Goal: Task Accomplishment & Management: Complete application form

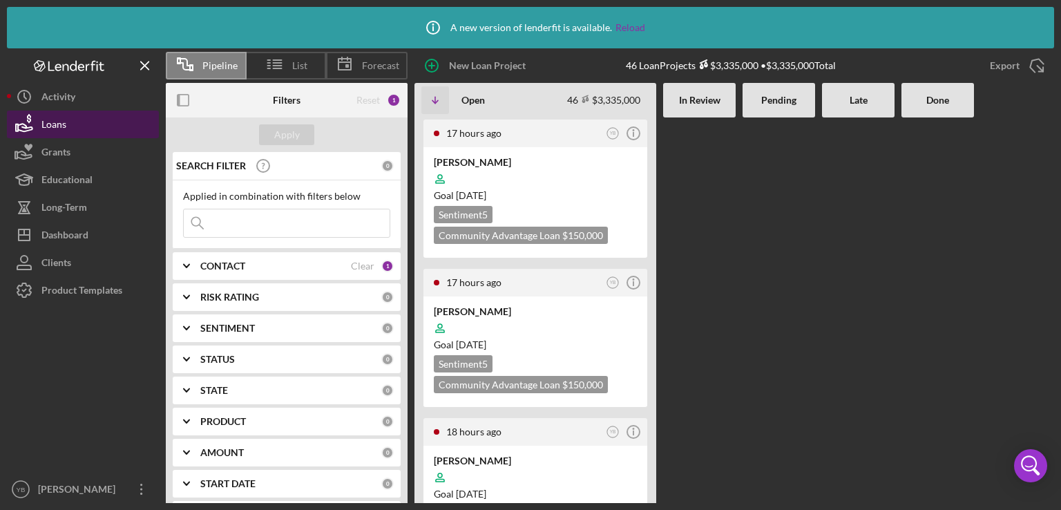
click at [77, 123] on button "Loans" at bounding box center [83, 124] width 152 height 28
click at [704, 300] on Review at bounding box center [699, 309] width 72 height 385
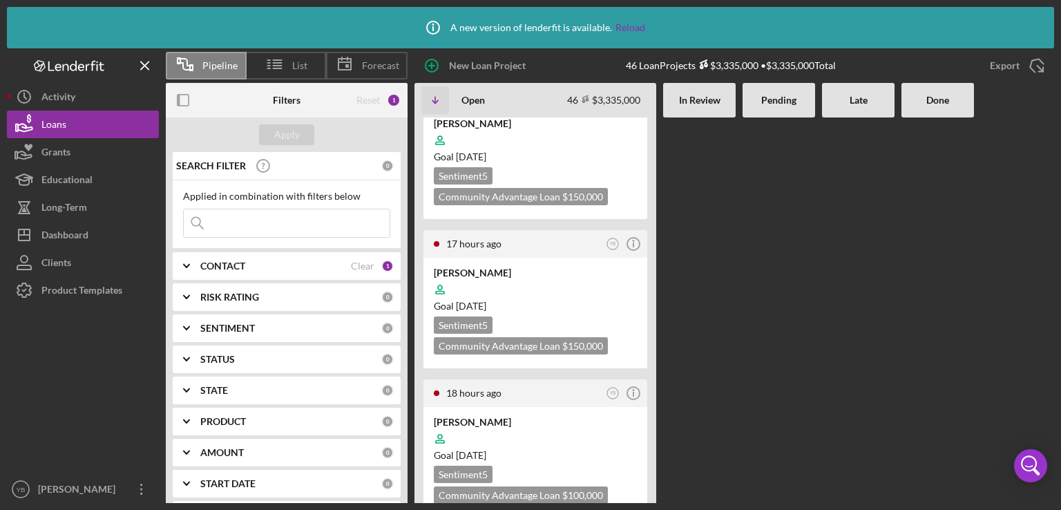
scroll to position [28, 0]
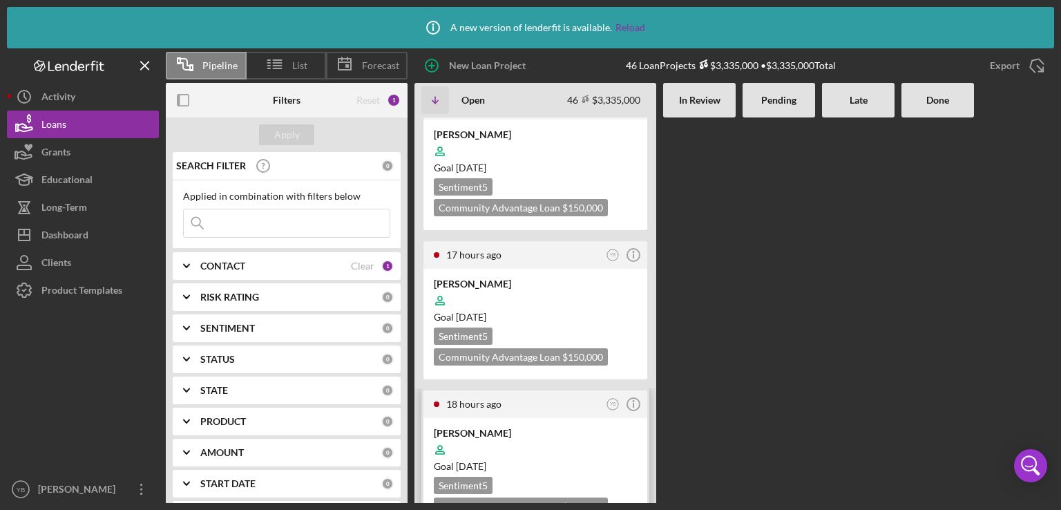
click at [507, 436] on div at bounding box center [535, 449] width 203 height 26
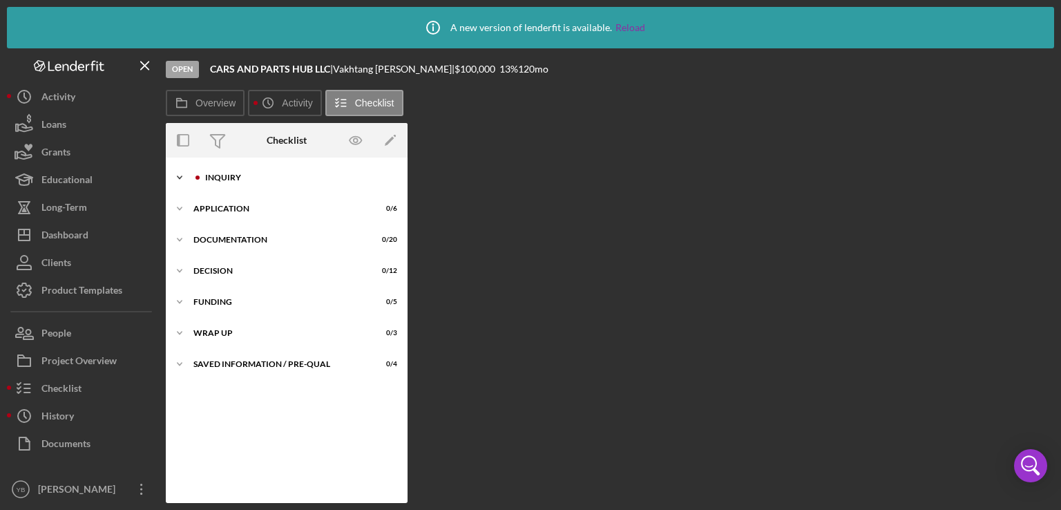
click at [231, 177] on div "Inquiry" at bounding box center [297, 177] width 185 height 8
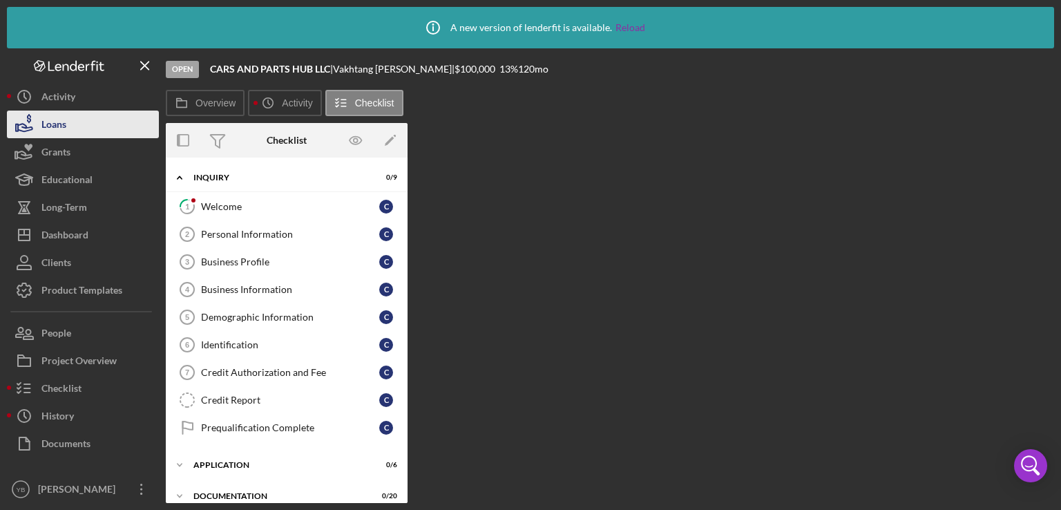
click at [94, 124] on button "Loans" at bounding box center [83, 124] width 152 height 28
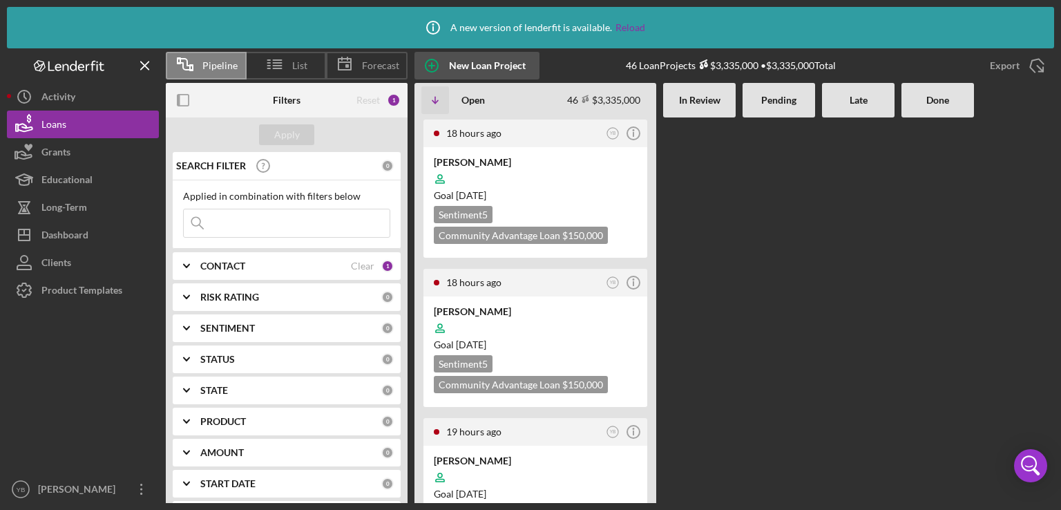
click at [481, 66] on div "New Loan Project" at bounding box center [487, 66] width 77 height 28
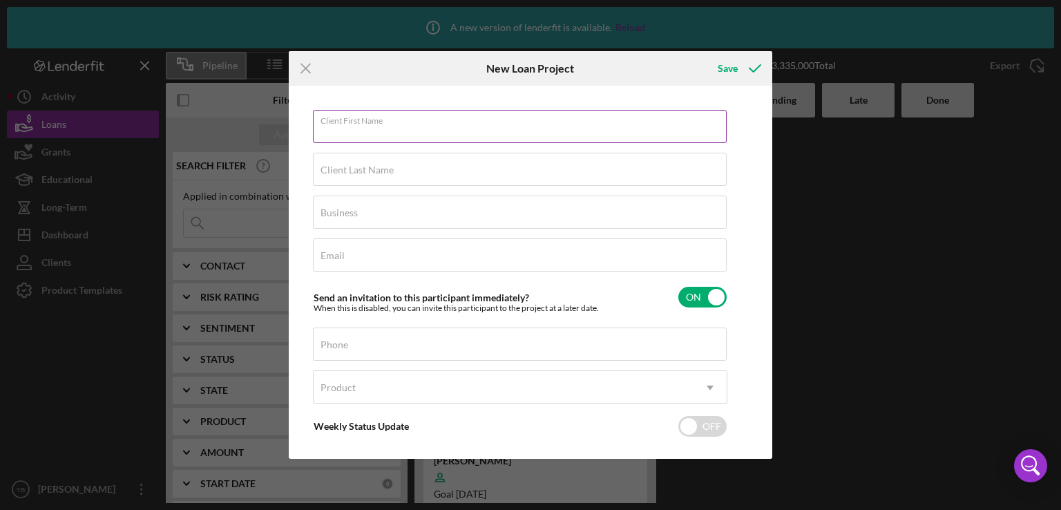
click at [448, 130] on input "Client First Name" at bounding box center [520, 126] width 414 height 33
paste input "[PERSON_NAME]"
type input "[PERSON_NAME]"
click at [378, 170] on label "Client Last Name" at bounding box center [356, 169] width 73 height 11
click at [378, 170] on input "Client Last Name" at bounding box center [520, 169] width 414 height 33
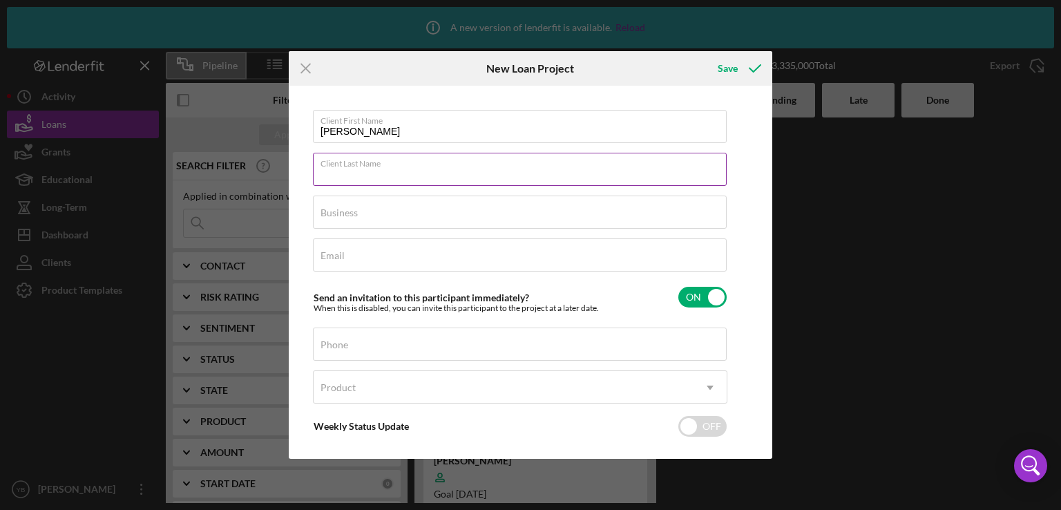
paste input "[PERSON_NAME]"
click at [362, 174] on input "[PERSON_NAME]" at bounding box center [520, 169] width 414 height 33
type input "[PERSON_NAME]"
click at [398, 128] on input "[PERSON_NAME]" at bounding box center [520, 126] width 414 height 33
type input "[PERSON_NAME]"
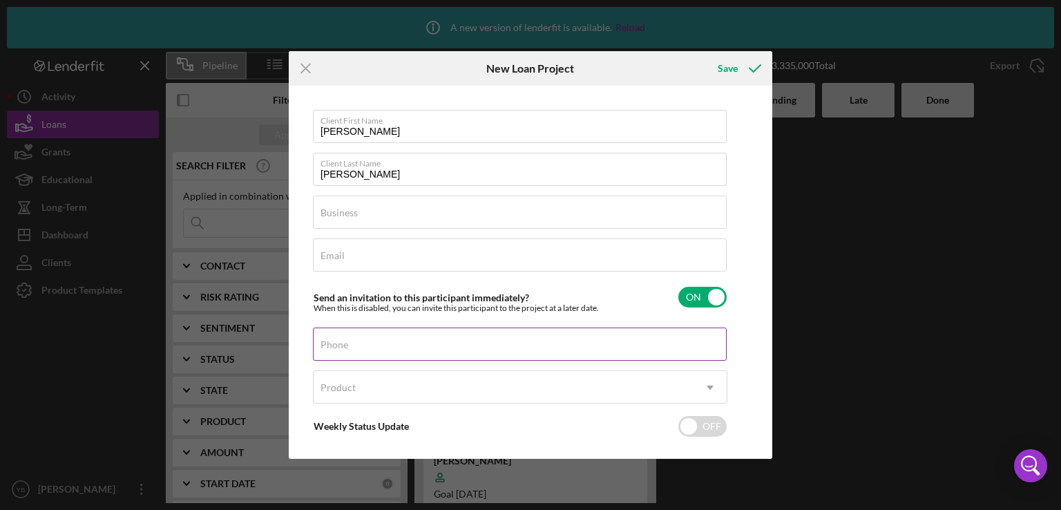
click at [338, 339] on label "Phone" at bounding box center [334, 344] width 28 height 11
click at [338, 338] on input "Phone" at bounding box center [520, 343] width 414 height 33
paste input "[PHONE_NUMBER]"
type input "[PHONE_NUMBER]"
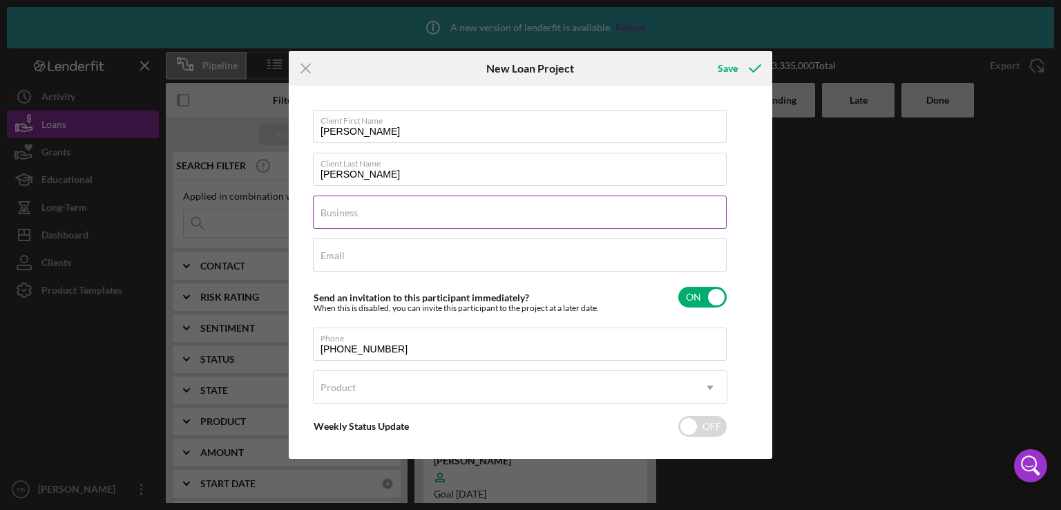
click at [329, 213] on label "Business" at bounding box center [338, 212] width 37 height 11
click at [329, 213] on input "Business" at bounding box center [520, 211] width 414 height 33
paste input "[PERSON_NAME]"
type input "[PERSON_NAME]"
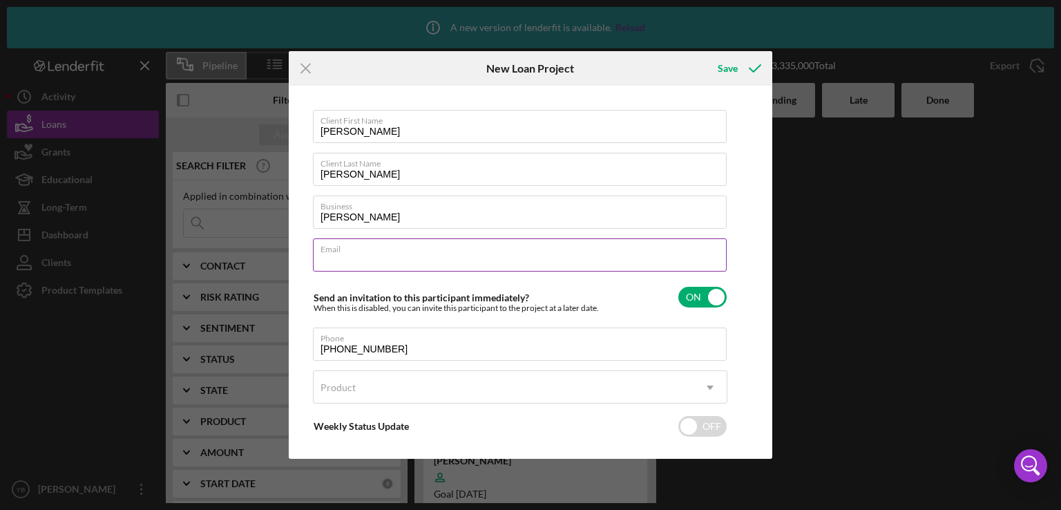
click at [356, 260] on input "Email" at bounding box center [520, 254] width 414 height 33
paste input "[PERSON_NAME][EMAIL_ADDRESS][DOMAIN_NAME]"
type input "[PERSON_NAME][EMAIL_ADDRESS][DOMAIN_NAME]"
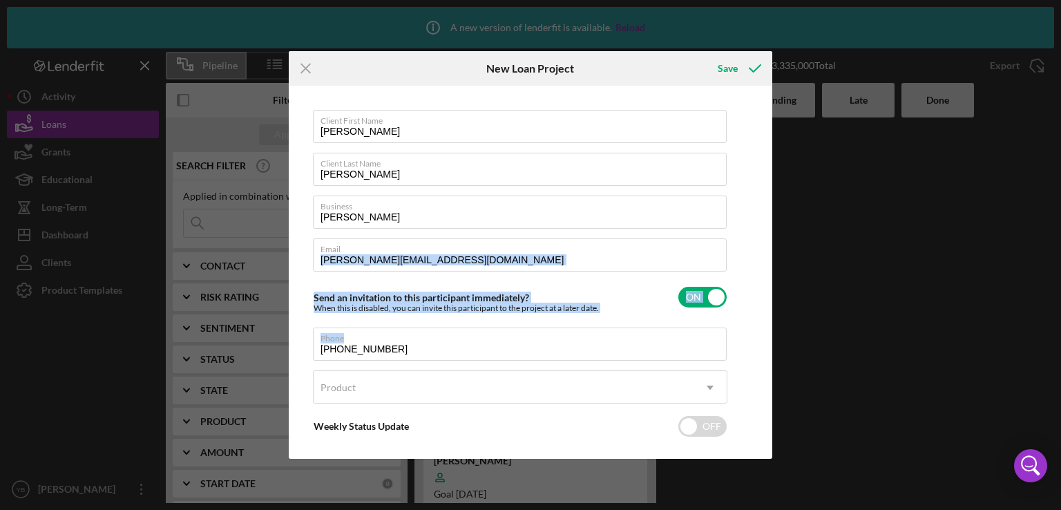
drag, startPoint x: 768, startPoint y: 233, endPoint x: 766, endPoint y: 349, distance: 115.3
click at [766, 349] on div "Client First Name [PERSON_NAME] Client Last Name [PERSON_NAME] Business [PERSON…" at bounding box center [530, 272] width 476 height 366
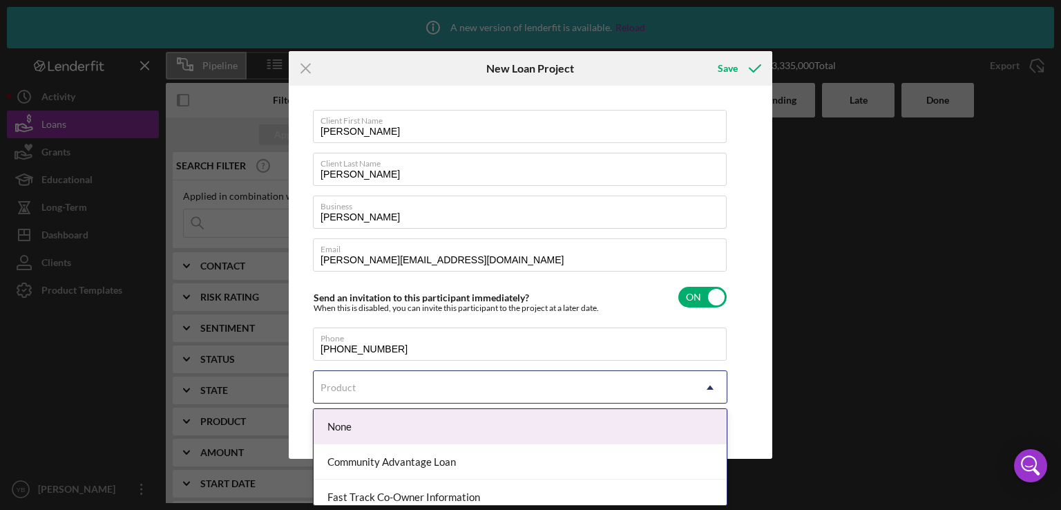
click at [704, 389] on icon "Icon/Dropdown Arrow" at bounding box center [709, 387] width 33 height 33
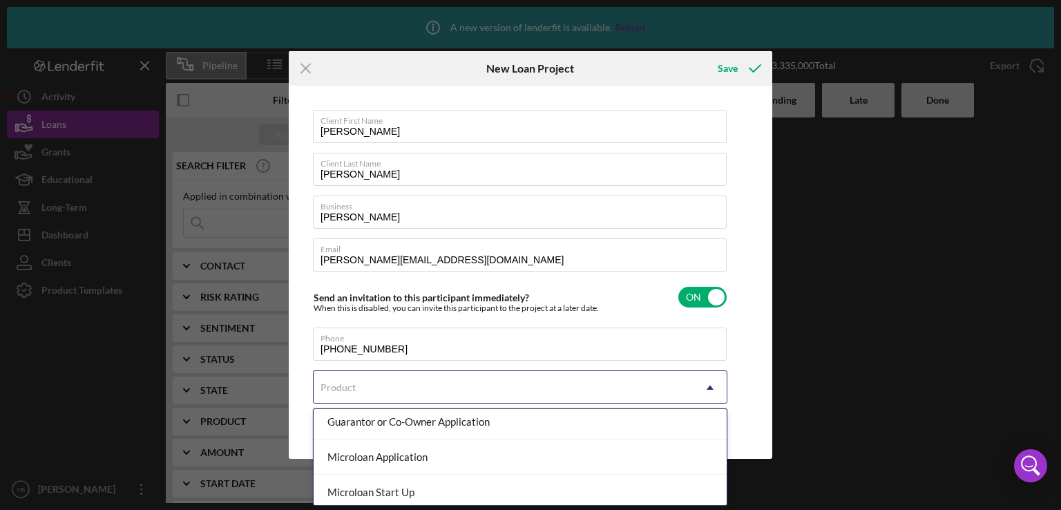
scroll to position [150, 0]
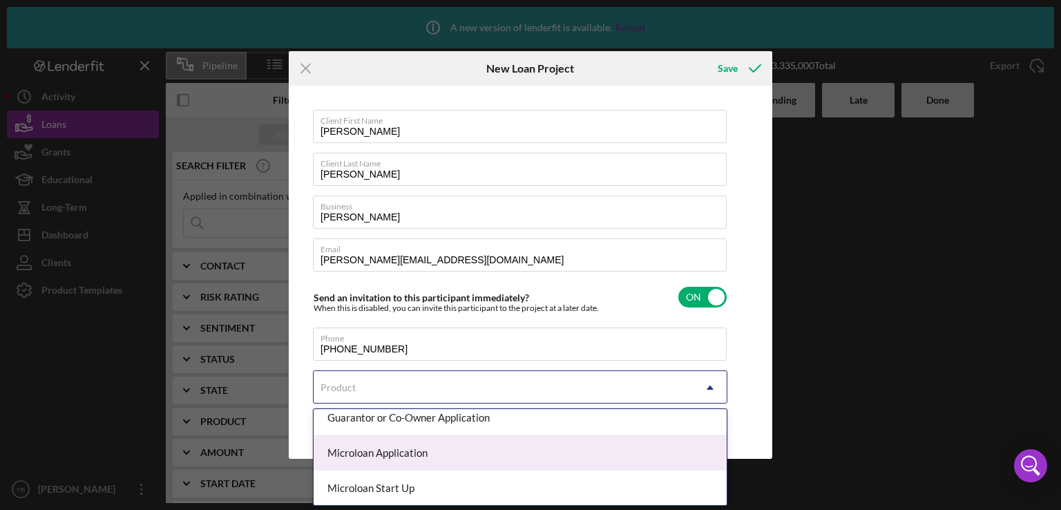
click at [435, 449] on div "Microloan Application" at bounding box center [519, 452] width 413 height 35
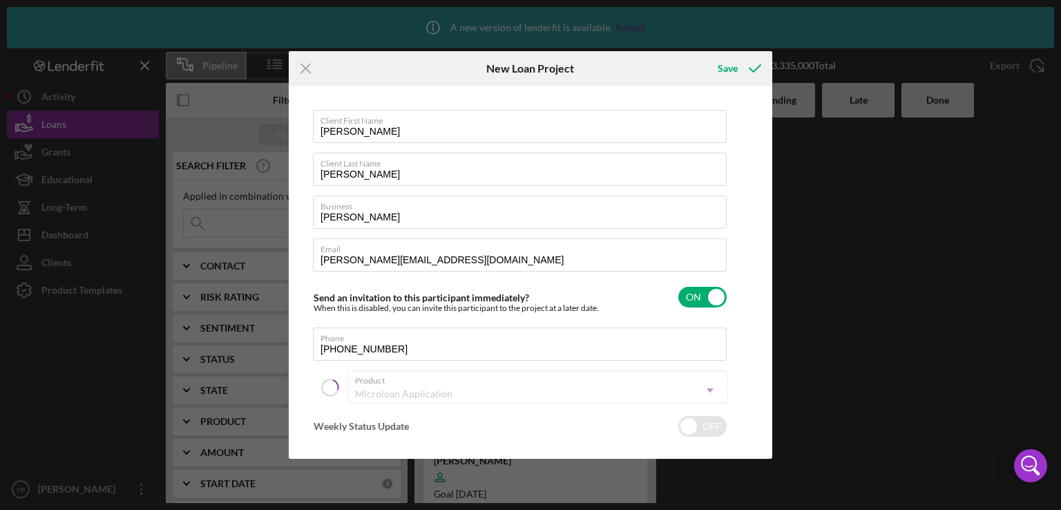
checkbox input "true"
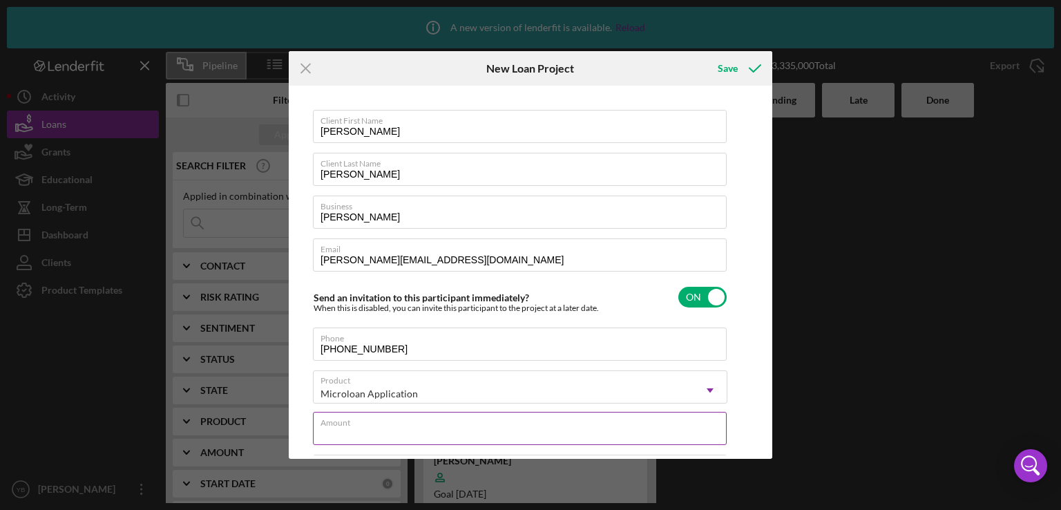
click at [346, 438] on input "Amount" at bounding box center [520, 428] width 414 height 33
type input "$1"
type textarea "Here's a snapshot of information that has been fully approved, as well as the i…"
type input "$10"
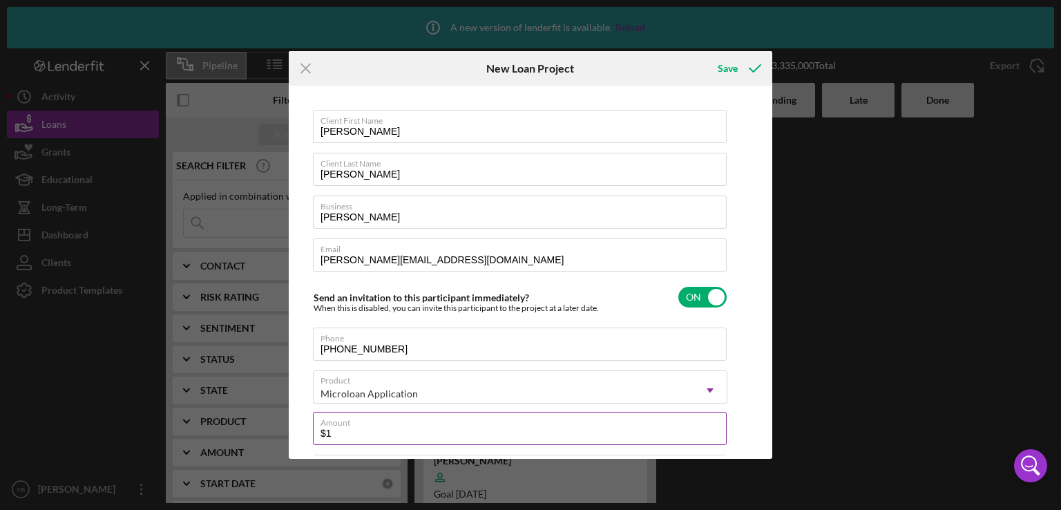
type textarea "Here's a snapshot of information that has been fully approved, as well as the i…"
type input "$100"
type textarea "Here's a snapshot of information that has been fully approved, as well as the i…"
type input "$1,000"
type textarea "Here's a snapshot of information that has been fully approved, as well as the i…"
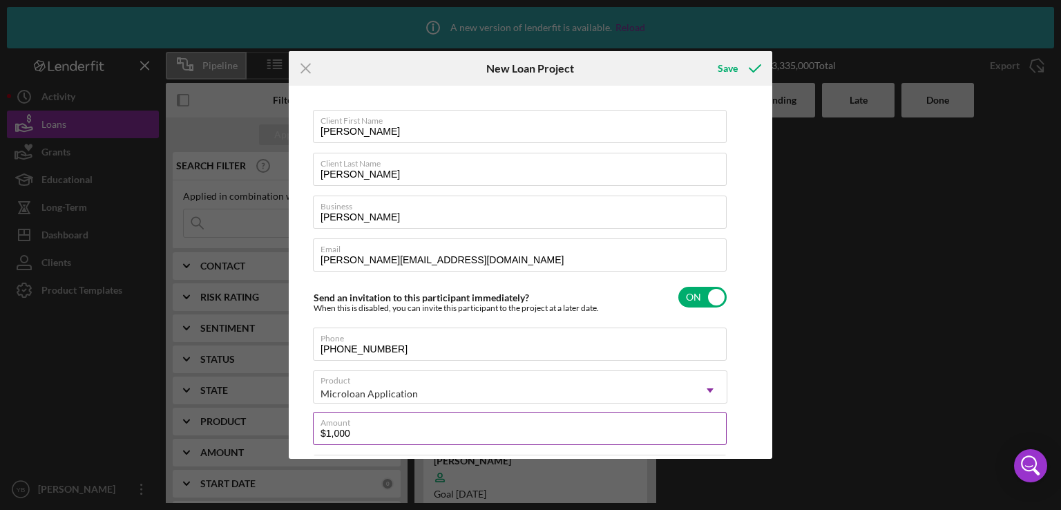
type input "$10,000"
type textarea "Here's a snapshot of information that has been fully approved, as well as the i…"
type input "$10,000"
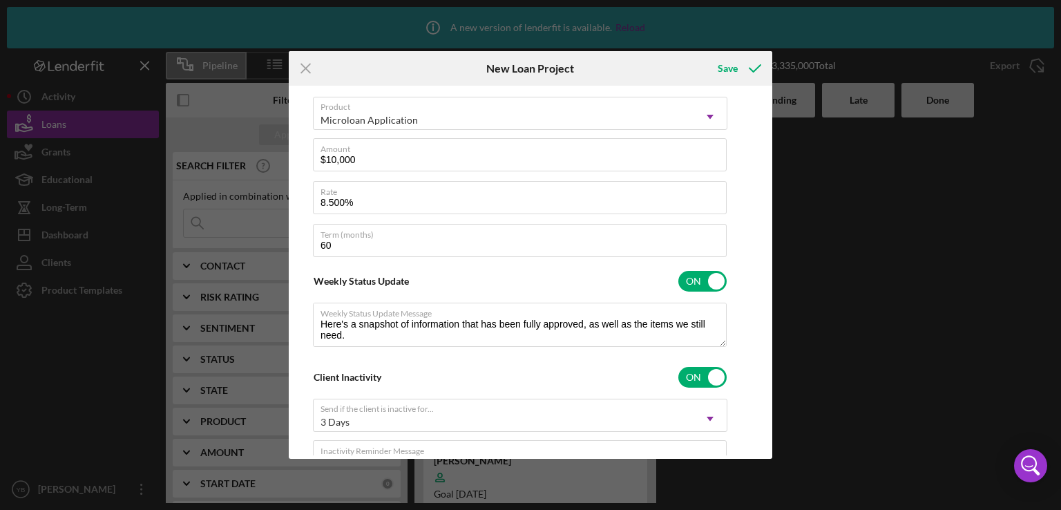
scroll to position [0, 0]
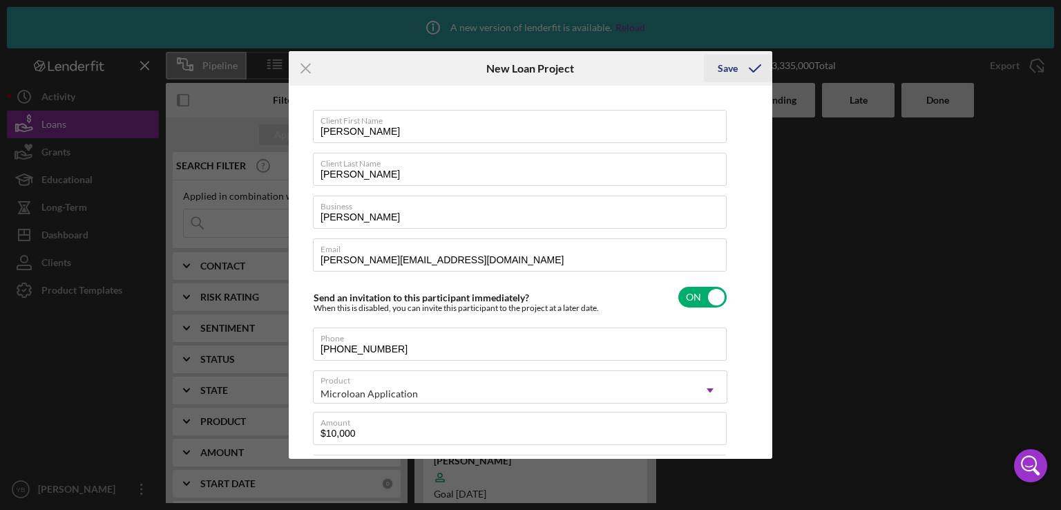
click at [732, 66] on div "Save" at bounding box center [727, 69] width 20 height 28
type textarea "Here's a snapshot of information that has been fully approved, as well as the i…"
checkbox input "false"
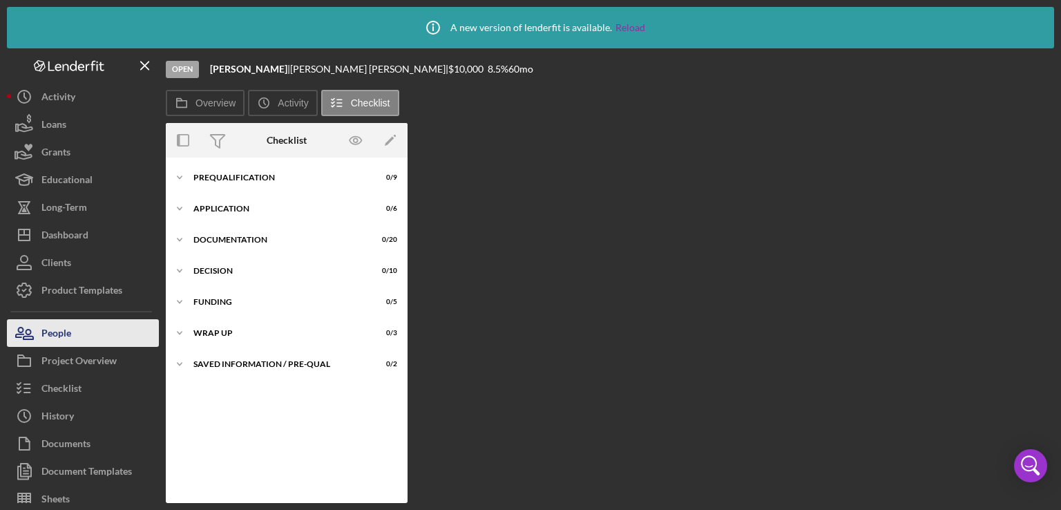
click at [83, 334] on button "People" at bounding box center [83, 333] width 152 height 28
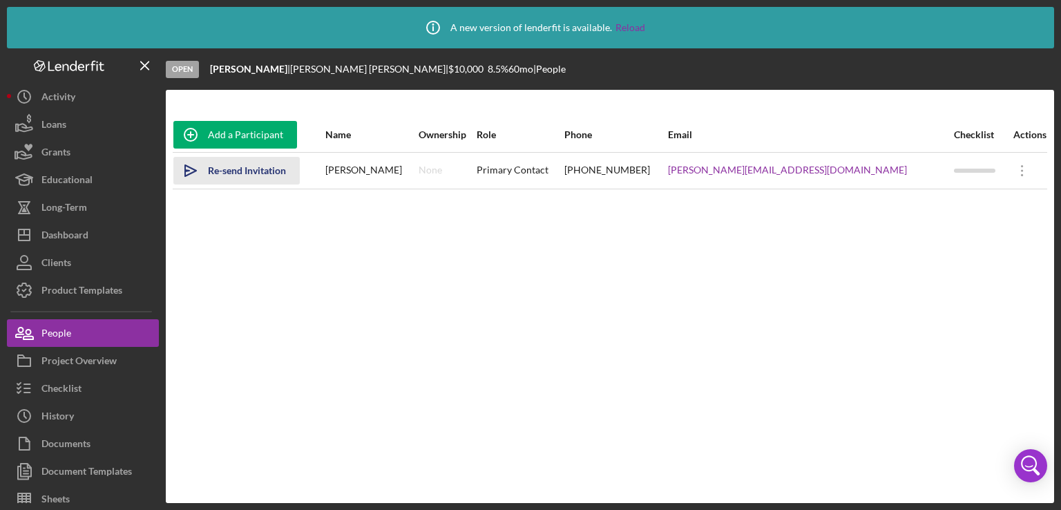
click at [239, 175] on div "Re-send Invitation" at bounding box center [247, 171] width 78 height 28
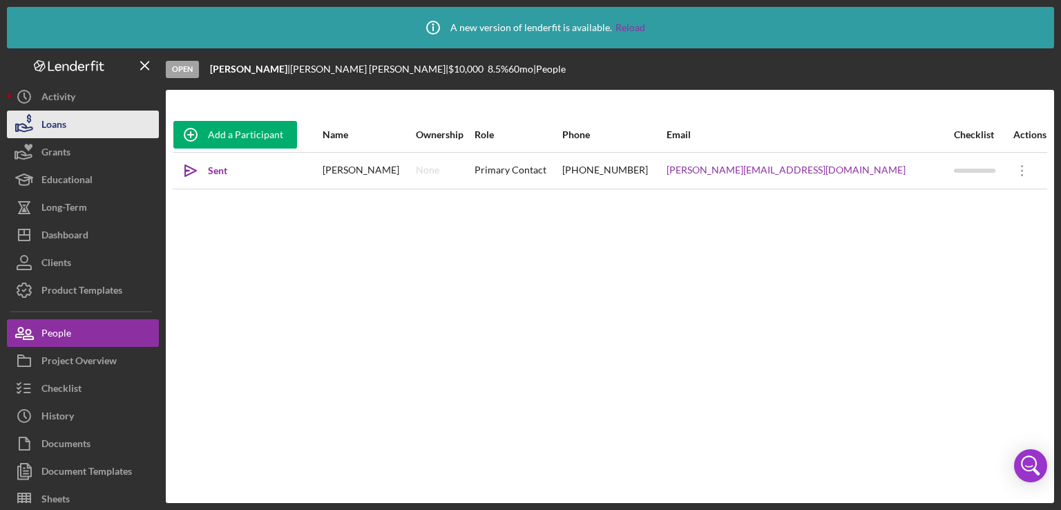
click at [75, 130] on button "Loans" at bounding box center [83, 124] width 152 height 28
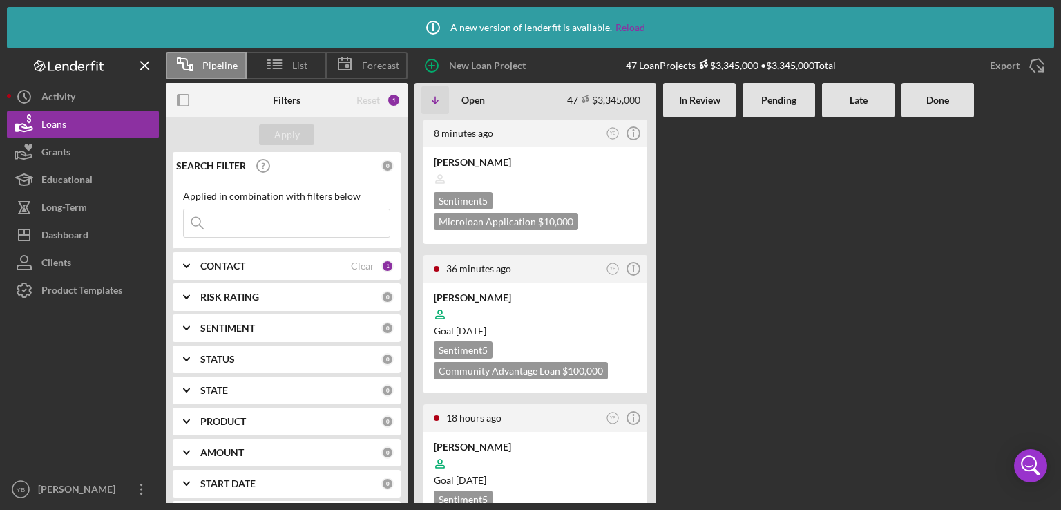
click at [678, 321] on Review at bounding box center [699, 309] width 72 height 385
click at [724, 312] on Review at bounding box center [699, 309] width 72 height 385
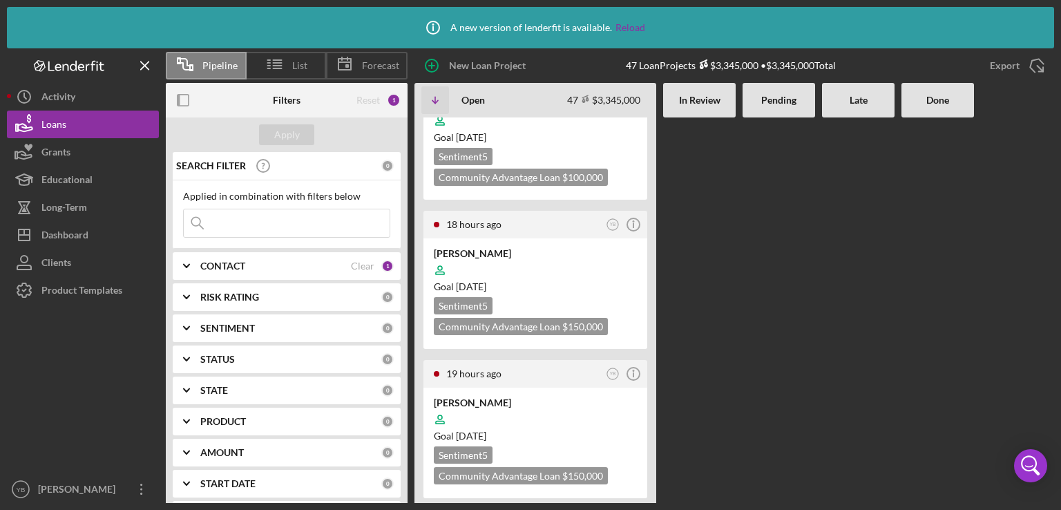
scroll to position [166, 0]
